Goal: Check status

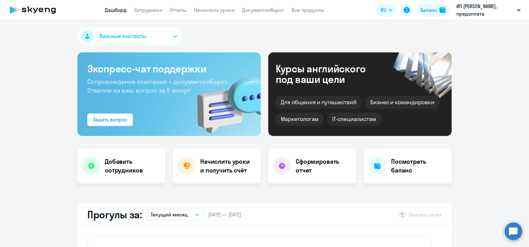
select select "30"
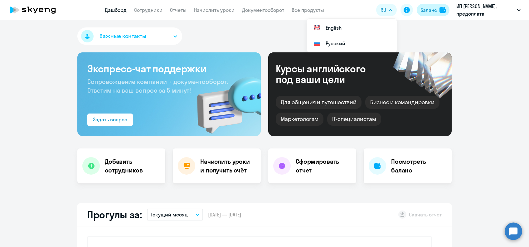
click at [426, 7] on div "Баланс" at bounding box center [429, 9] width 17 height 7
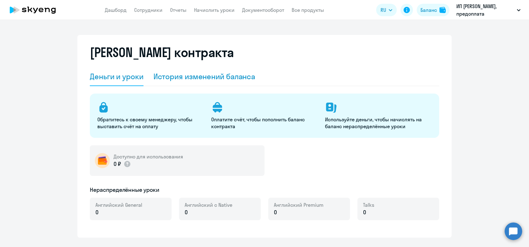
select select "english_adult_not_native_speaker"
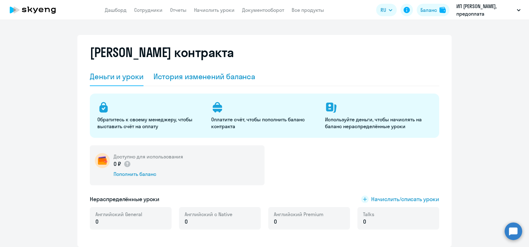
click at [195, 72] on div "История изменений баланса" at bounding box center [205, 76] width 102 height 10
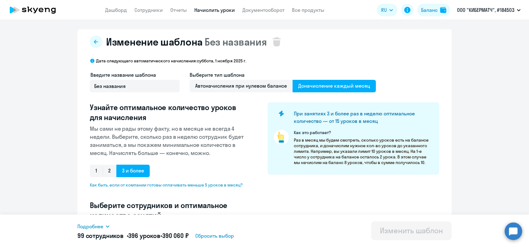
select select "10"
